Goal: Task Accomplishment & Management: Manage account settings

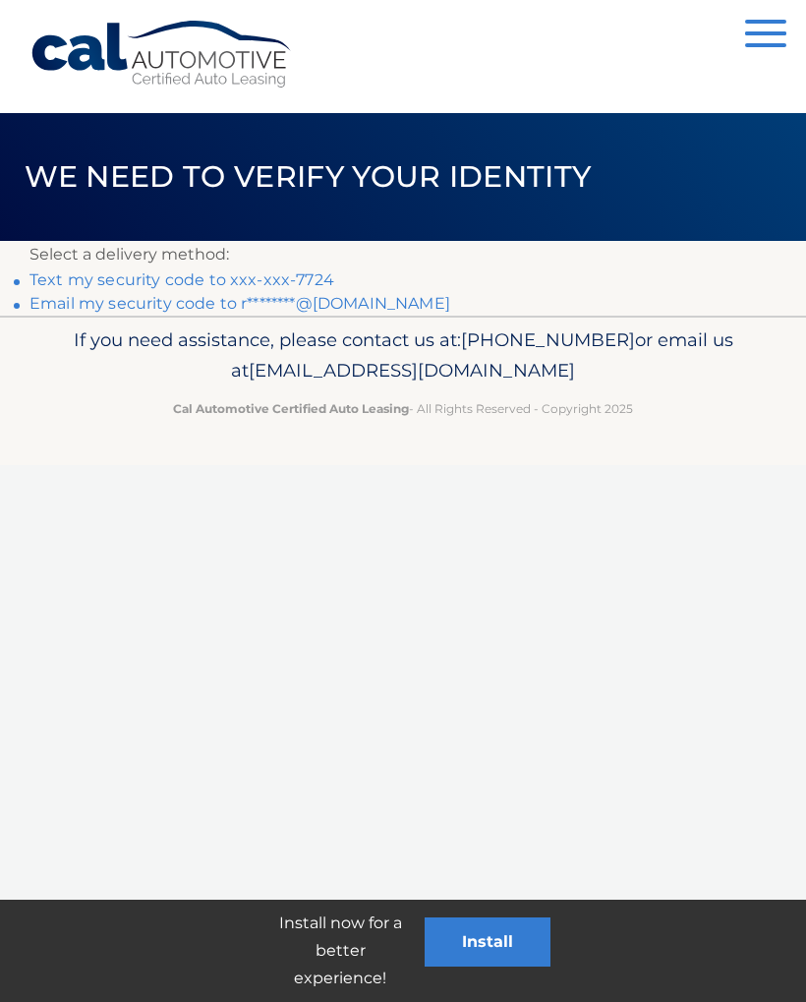
click at [305, 280] on link "Text my security code to xxx-xxx-7724" at bounding box center [181, 279] width 305 height 19
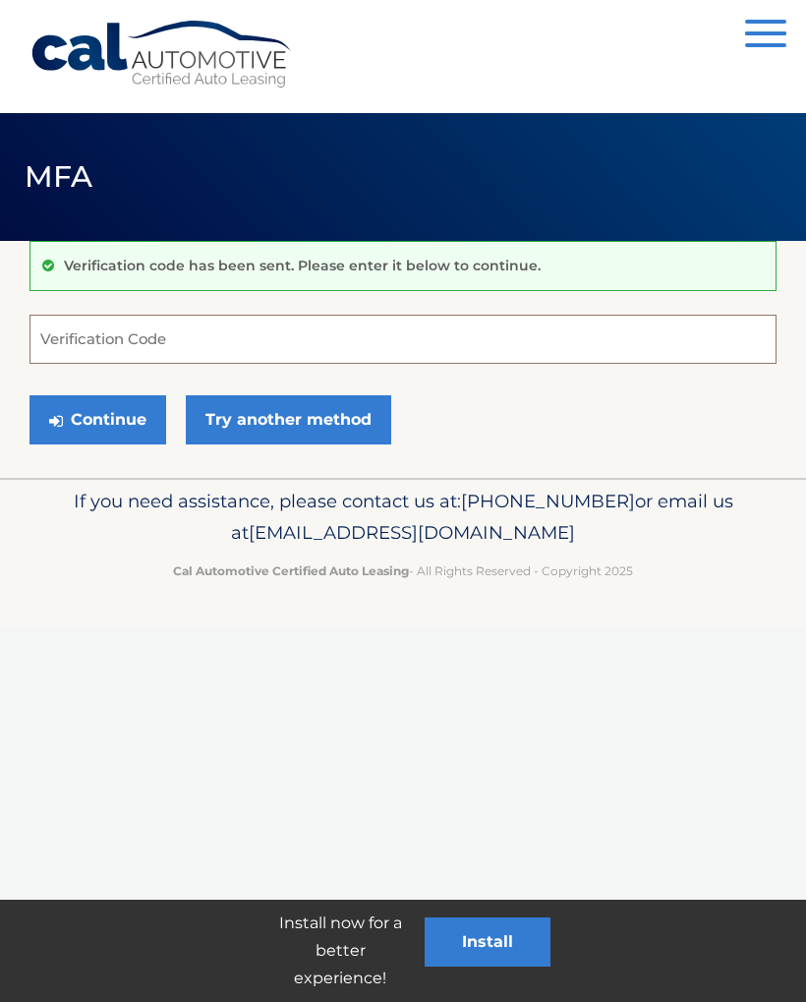
click at [333, 326] on input "Verification Code" at bounding box center [402, 339] width 747 height 49
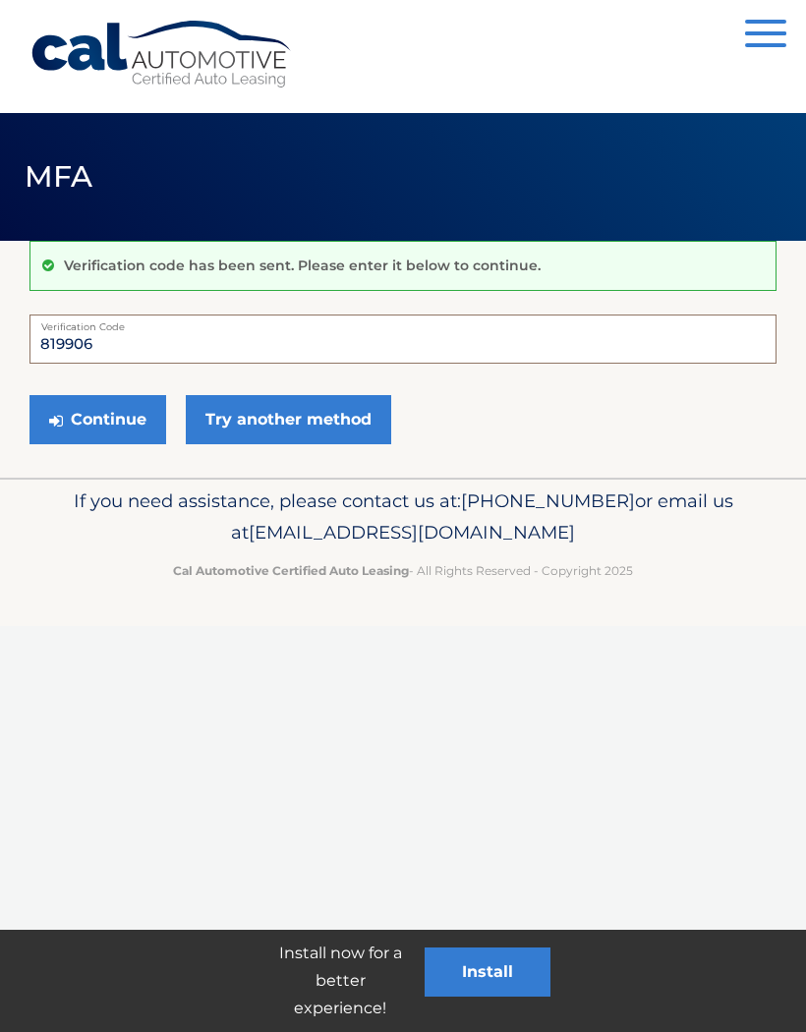
type input "819906"
click at [89, 432] on button "Continue" at bounding box center [97, 419] width 137 height 49
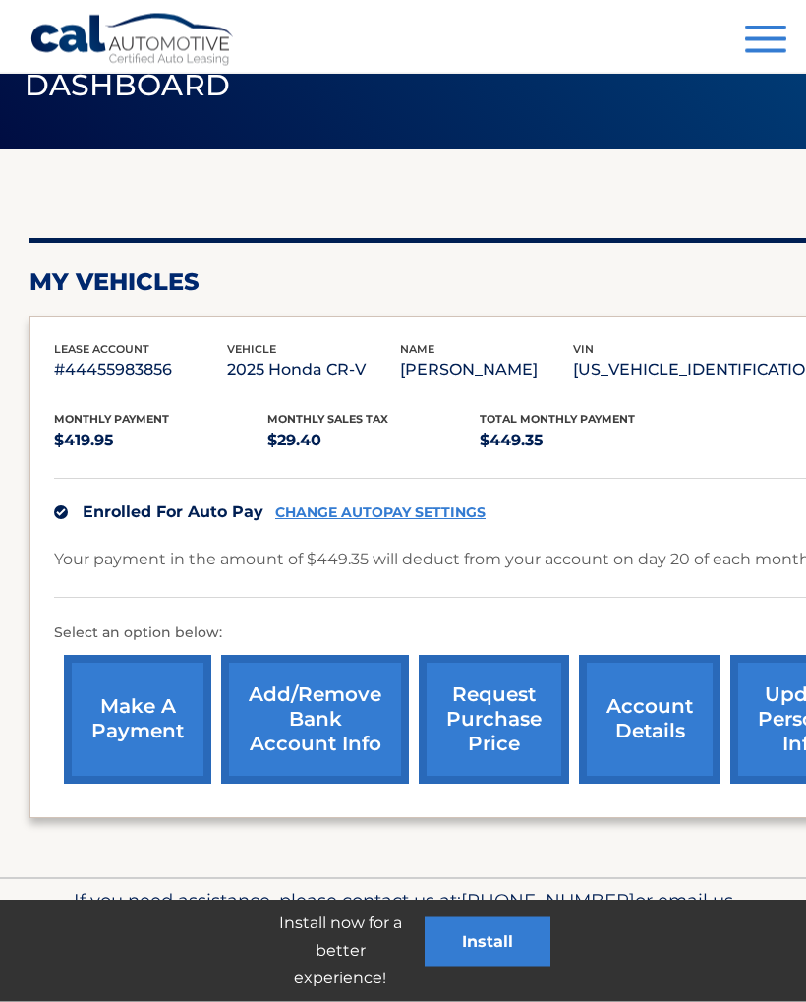
scroll to position [91, 0]
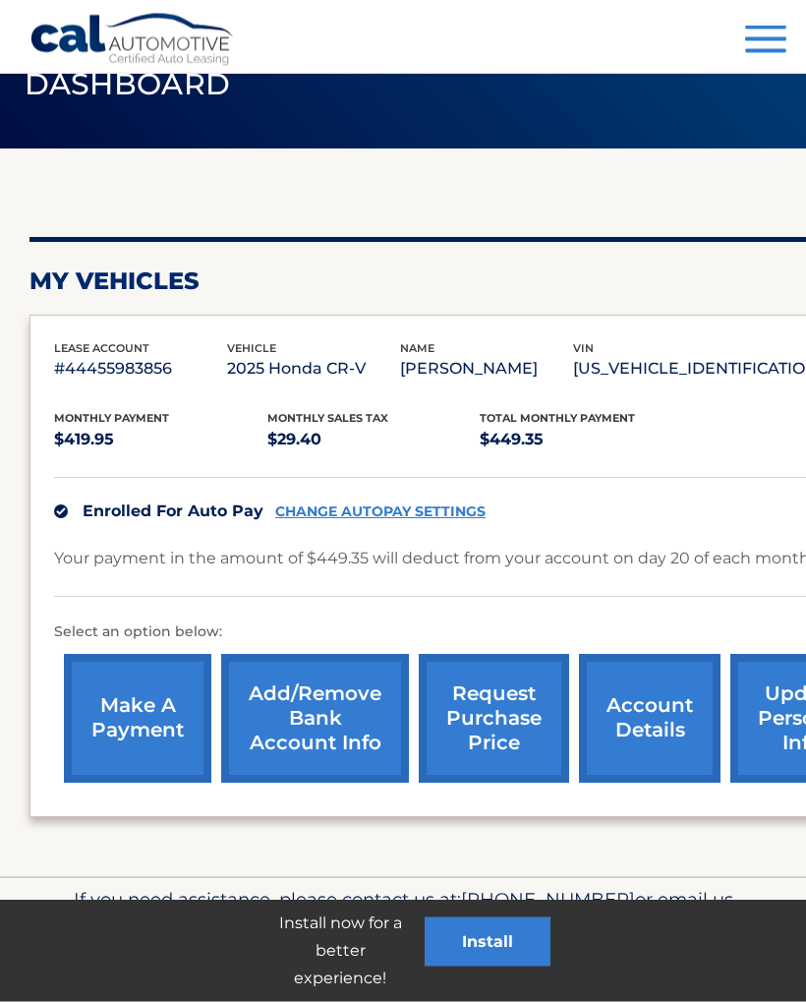
click at [762, 46] on button "Menu" at bounding box center [765, 42] width 41 height 32
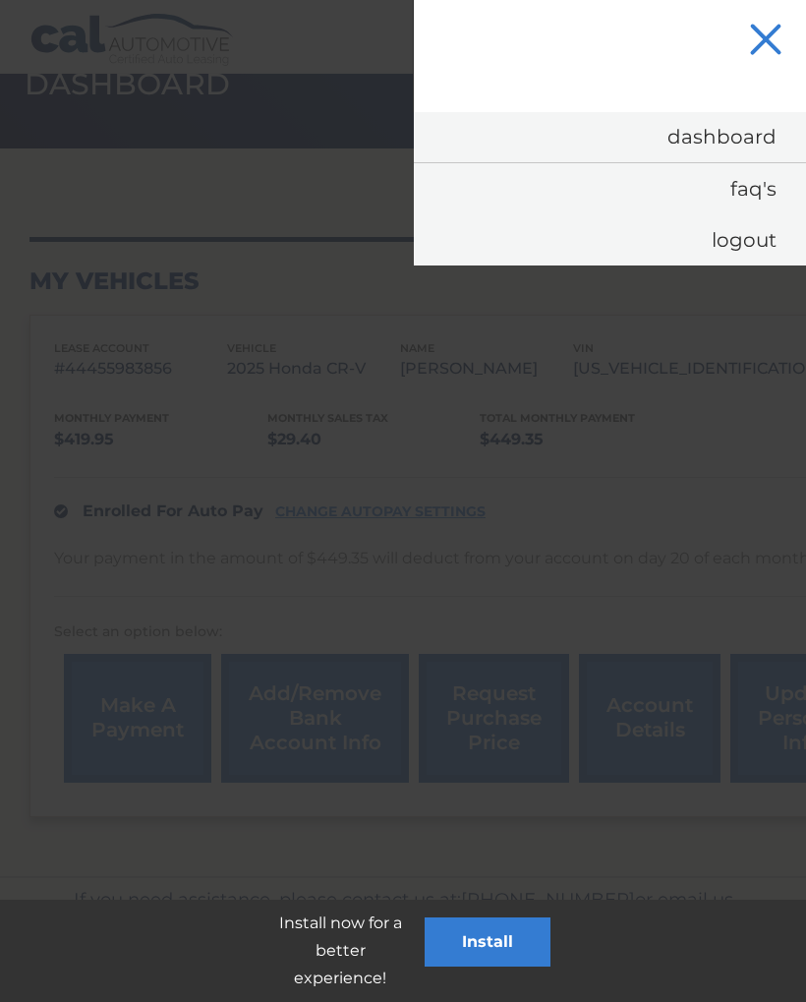
click at [759, 229] on link "Logout" at bounding box center [610, 239] width 392 height 51
